Goal: Information Seeking & Learning: Learn about a topic

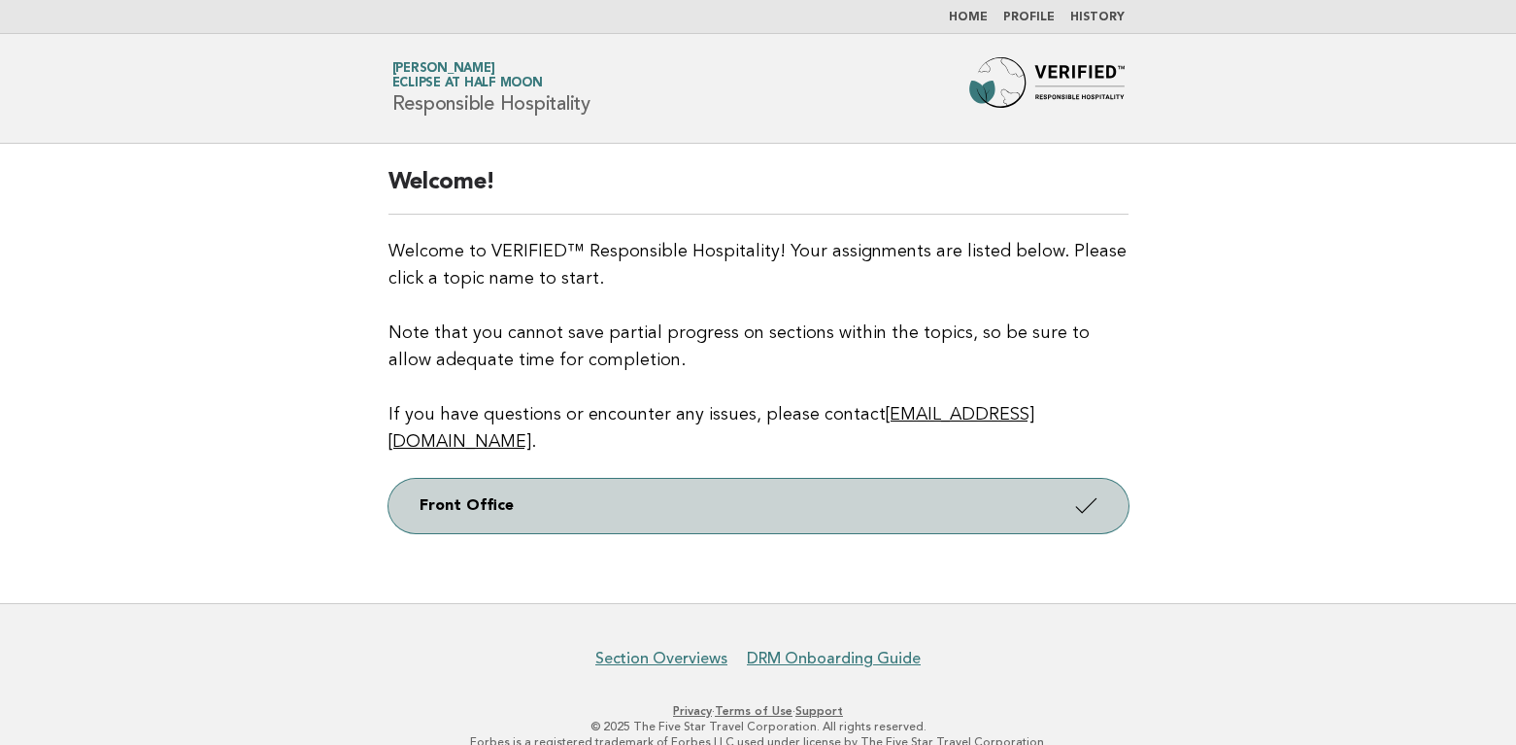
click at [576, 479] on link "Front Office" at bounding box center [758, 506] width 740 height 54
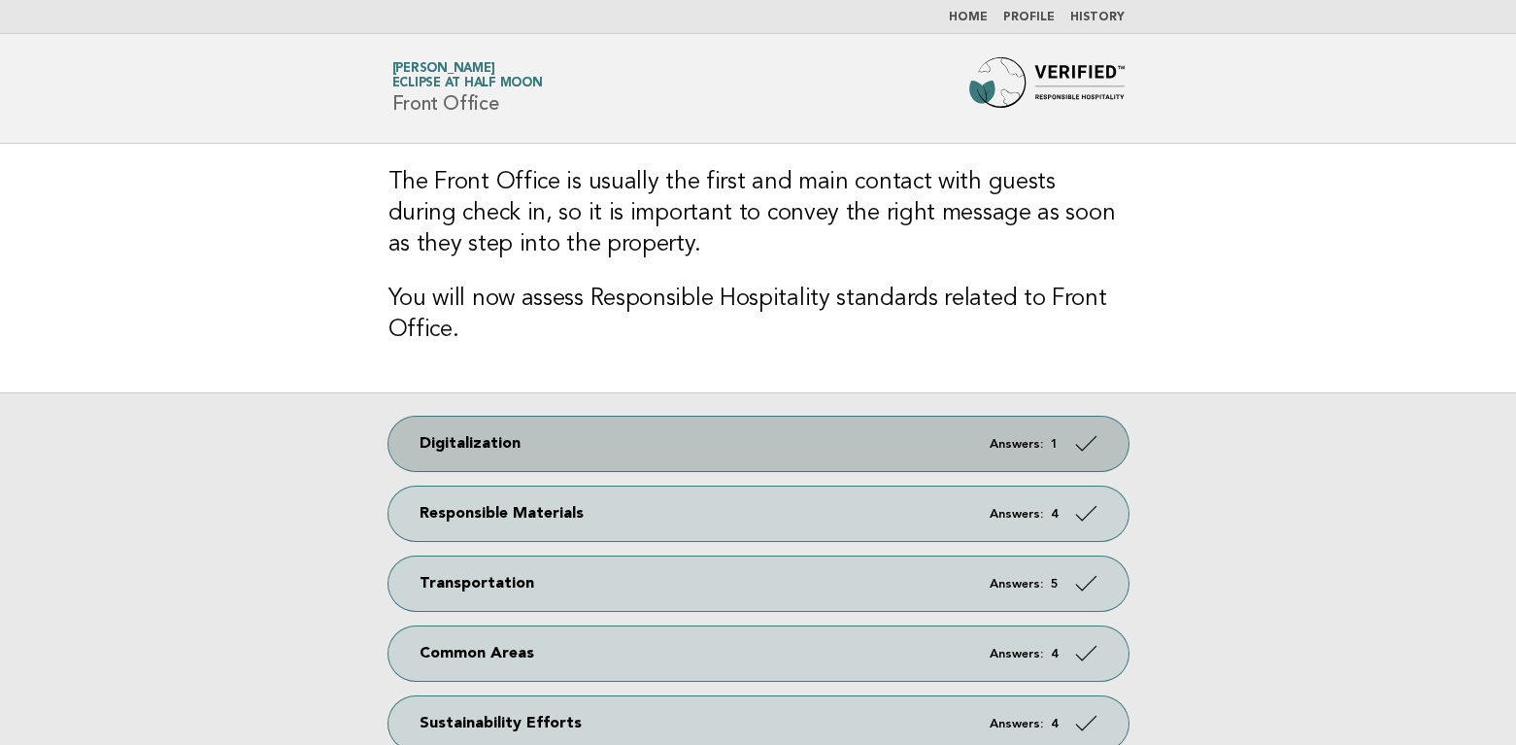
click at [1020, 440] on em "Answers:" at bounding box center [1015, 444] width 53 height 13
